Goal: Find specific page/section: Find specific page/section

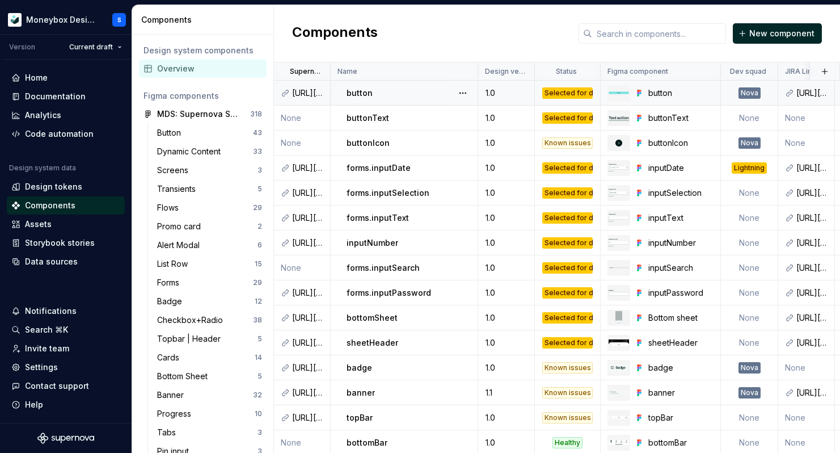
scroll to position [263, 0]
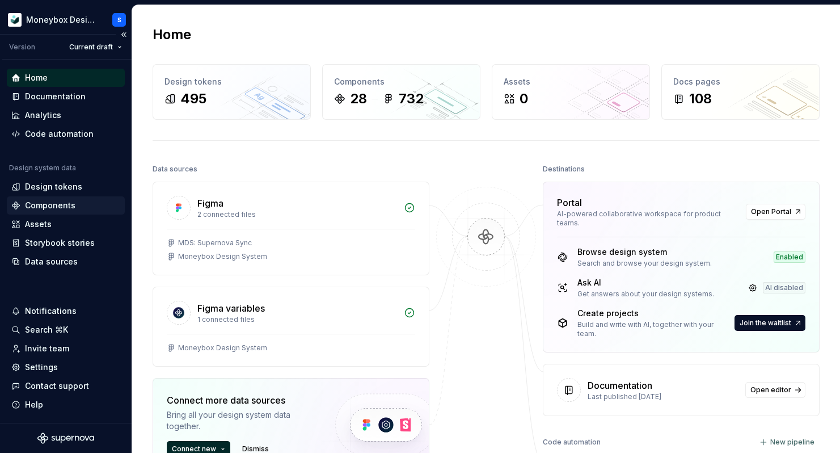
click at [76, 207] on div "Components" at bounding box center [65, 205] width 109 height 11
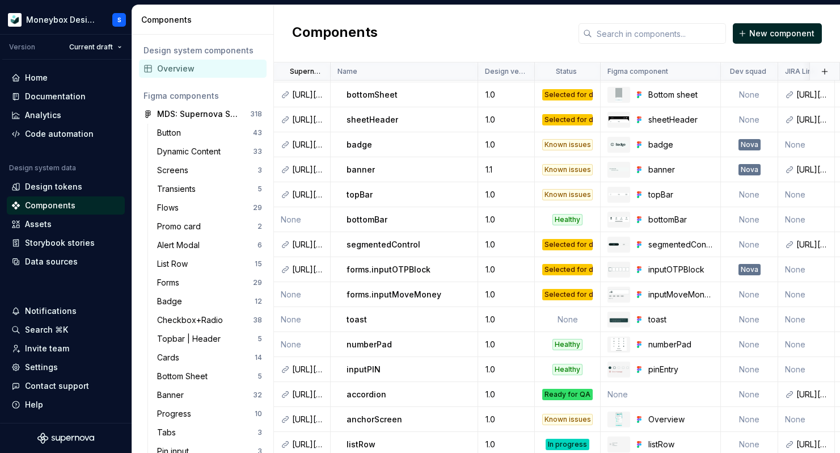
scroll to position [327, 0]
